Goal: Task Accomplishment & Management: Use online tool/utility

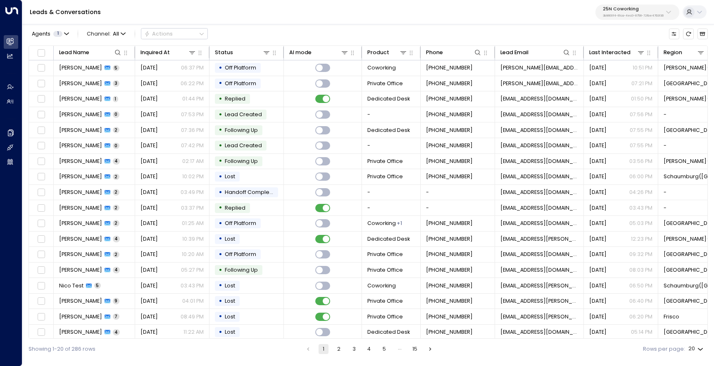
click at [628, 14] on p "3b9800f4-81ca-4ec0-8758-72fbe4763f36" at bounding box center [633, 15] width 61 height 3
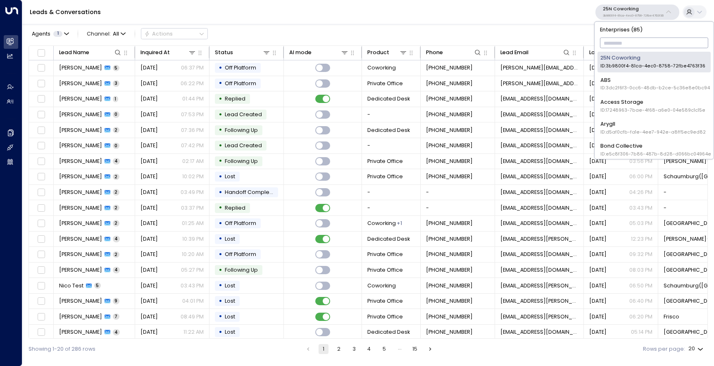
click at [622, 38] on input "text" at bounding box center [654, 43] width 109 height 14
type input "***"
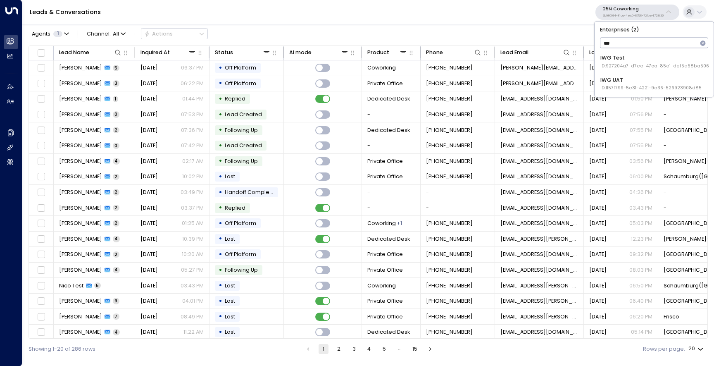
click at [622, 62] on div "IWG Test ID: 927204a7-d7ee-47ca-85e1-def5a58ba506" at bounding box center [654, 61] width 109 height 15
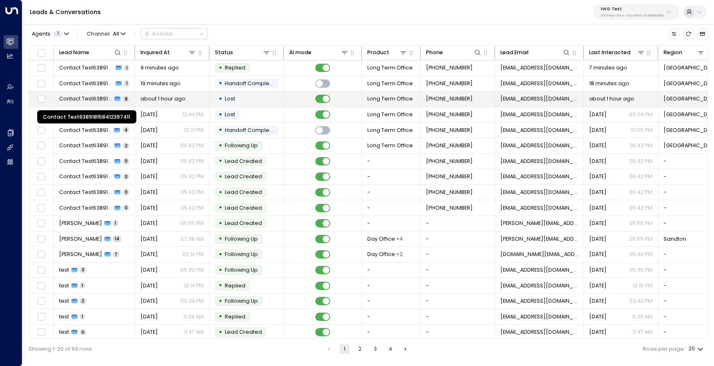
click at [70, 99] on span "Contact Test638918158412397411" at bounding box center [85, 98] width 53 height 7
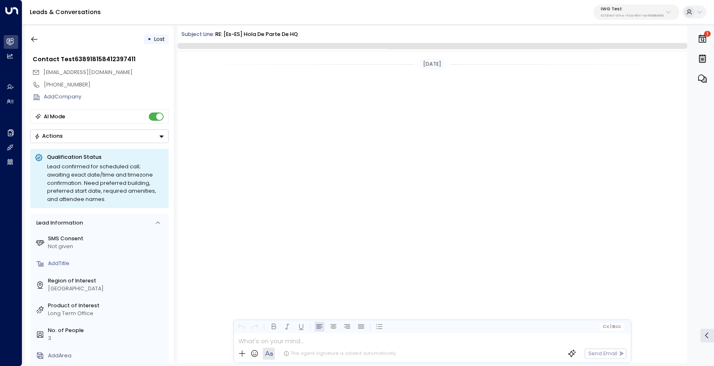
scroll to position [1590, 0]
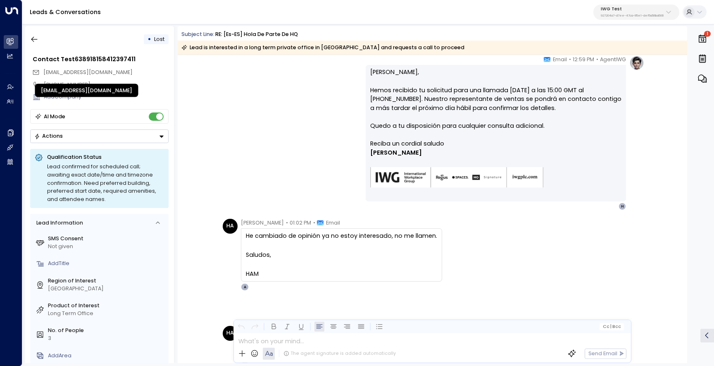
click at [81, 72] on span "[EMAIL_ADDRESS][DOMAIN_NAME]" at bounding box center [87, 72] width 89 height 7
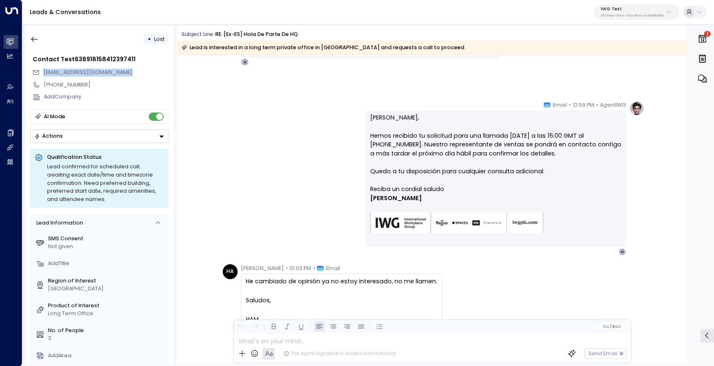
scroll to position [1326, 0]
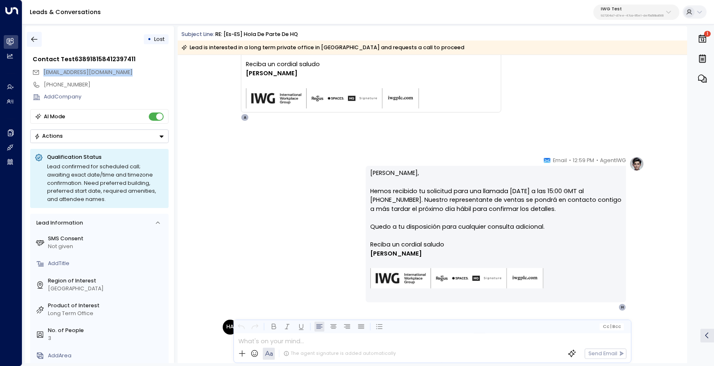
click at [34, 39] on icon "button" at bounding box center [34, 39] width 6 height 5
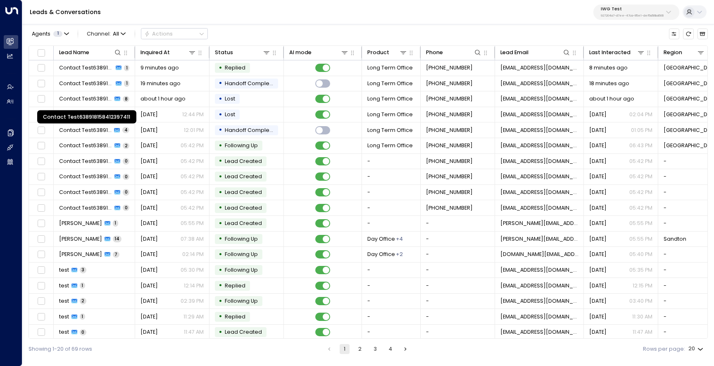
click at [63, 108] on div "Contact Test638918158412397411" at bounding box center [86, 114] width 101 height 20
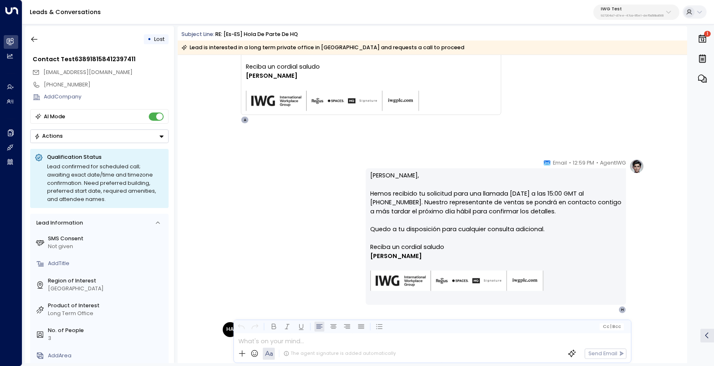
scroll to position [1453, 0]
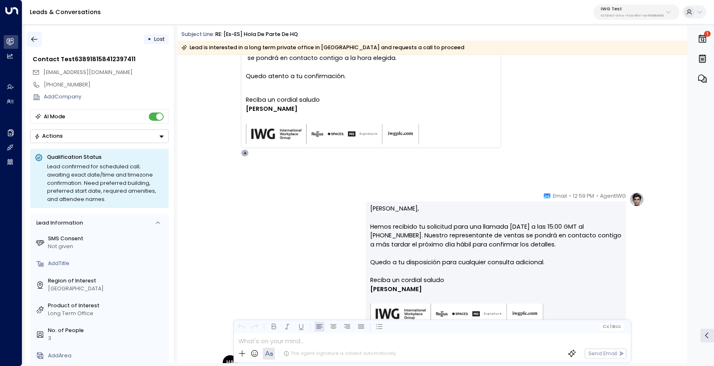
click at [38, 42] on icon "button" at bounding box center [34, 39] width 8 height 8
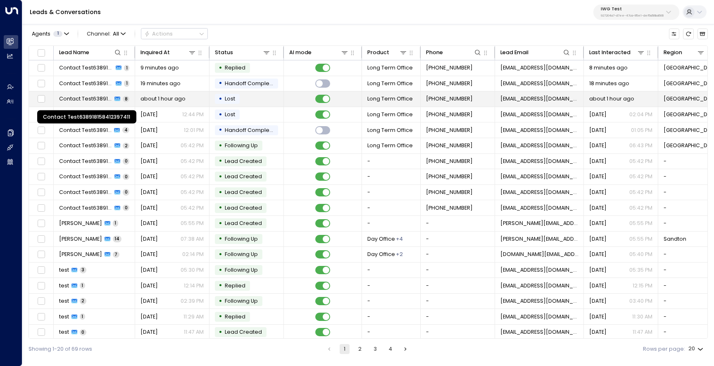
click at [94, 100] on span "Contact Test638918158412397411" at bounding box center [85, 98] width 53 height 7
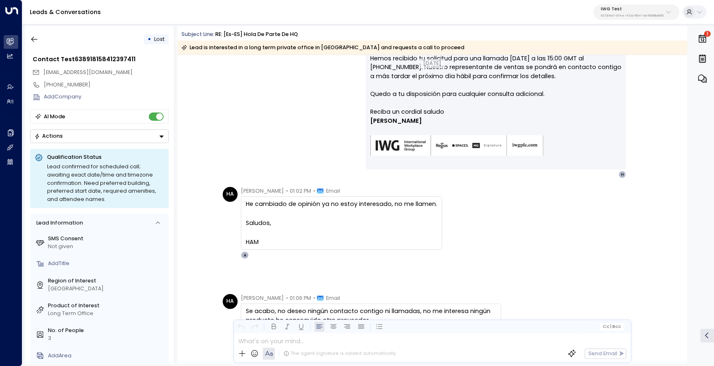
scroll to position [1582, 0]
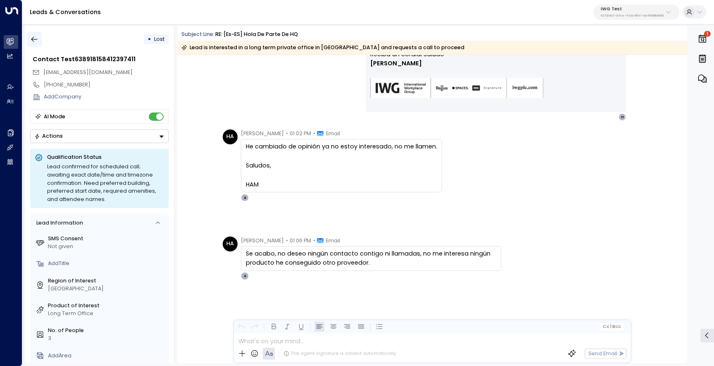
click at [35, 35] on icon "button" at bounding box center [34, 39] width 8 height 8
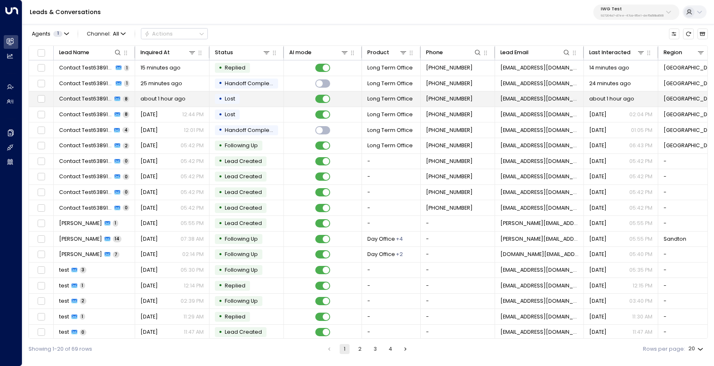
click at [86, 101] on span "Contact Test638918158412397411" at bounding box center [85, 98] width 53 height 7
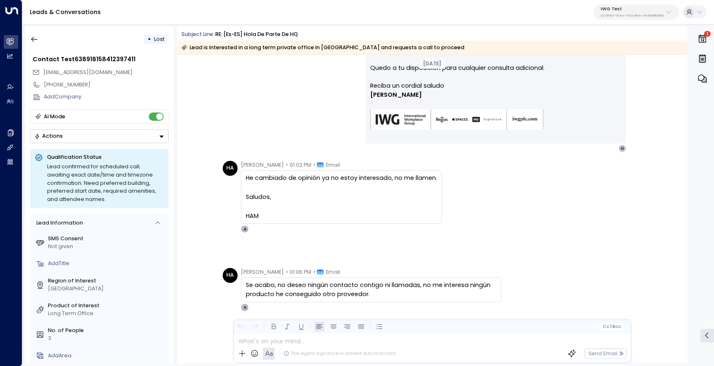
scroll to position [1679, 0]
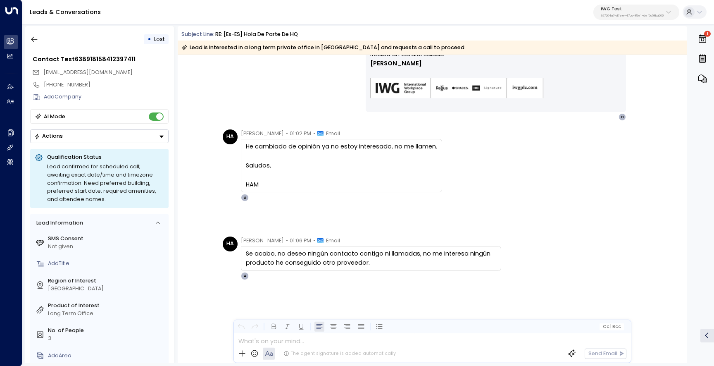
drag, startPoint x: 369, startPoint y: 274, endPoint x: 245, endPoint y: 263, distance: 124.4
click at [246, 263] on div "Se acabo, no deseo ningún contacto contigo ni llamadas, no me interesa ningún p…" at bounding box center [371, 258] width 250 height 18
copy div "Se acabo, no deseo ningún contacto contigo ni llamadas, no me interesa ningún p…"
click at [606, 183] on div "HA [PERSON_NAME] • 01:02 PM • Email He cambiado de opinión ya no estoy interesa…" at bounding box center [434, 165] width 422 height 72
click at [32, 43] on button "button" at bounding box center [34, 39] width 15 height 15
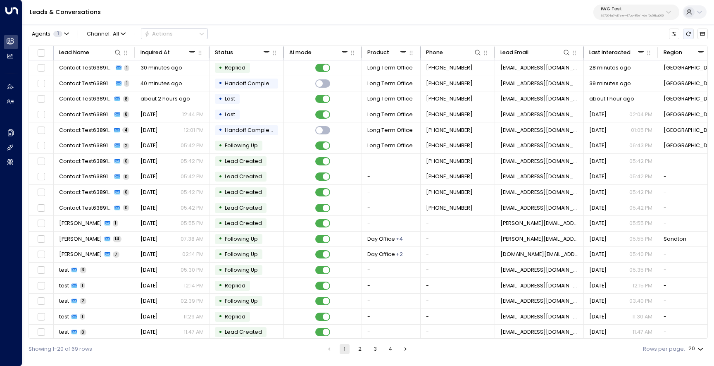
click at [686, 36] on icon "Refresh" at bounding box center [689, 34] width 6 height 6
